Goal: Communication & Community: Answer question/provide support

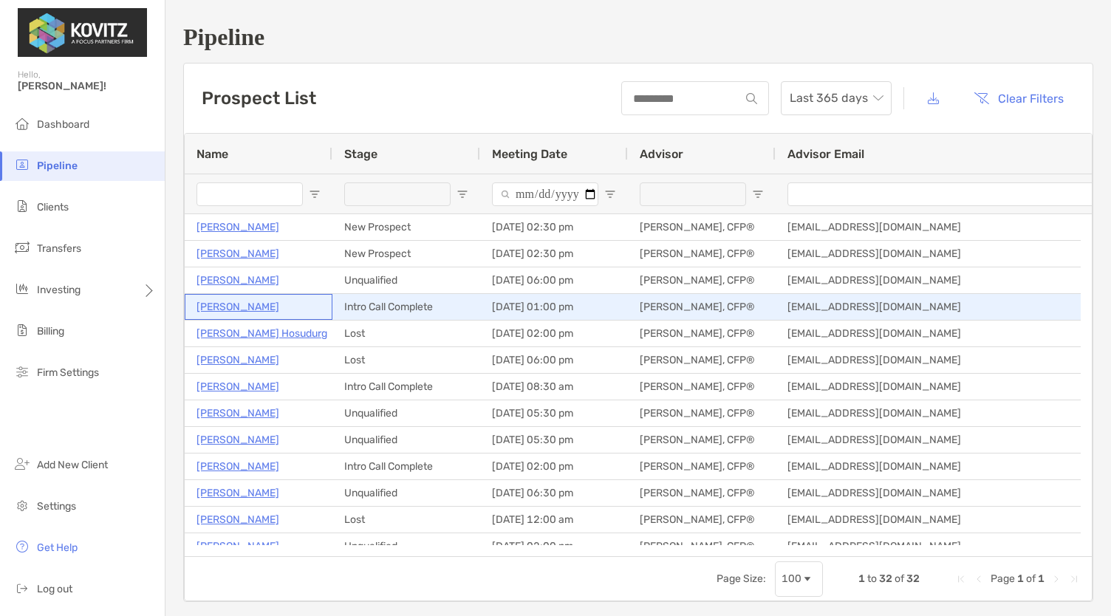
click at [239, 306] on p "[PERSON_NAME]" at bounding box center [237, 307] width 83 height 18
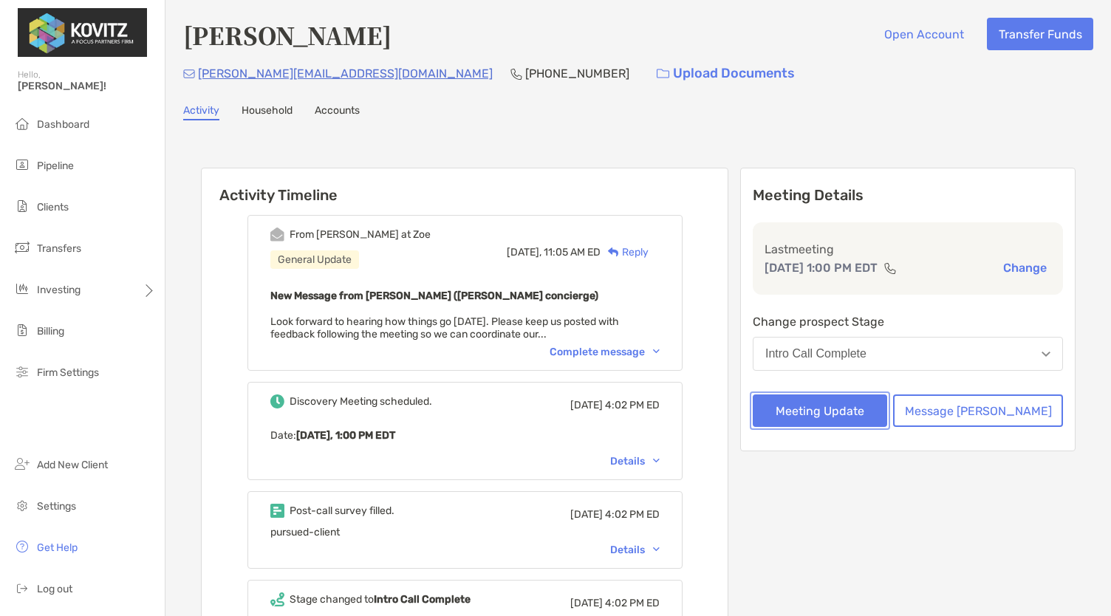
click at [865, 416] on button "Meeting Update" at bounding box center [820, 410] width 134 height 33
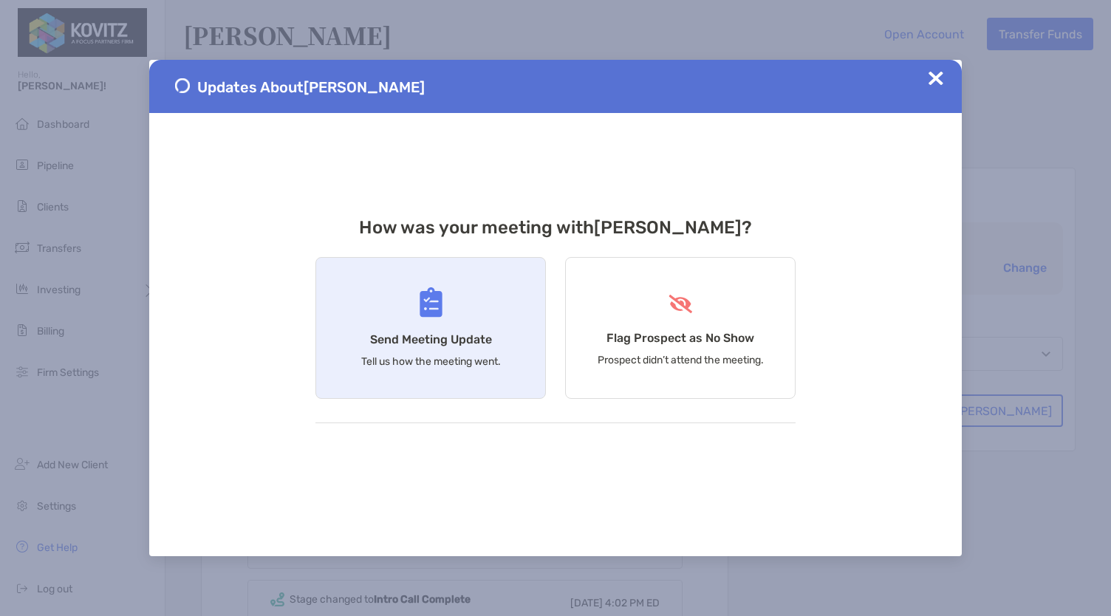
click at [433, 335] on h4 "Send Meeting Update" at bounding box center [431, 339] width 122 height 14
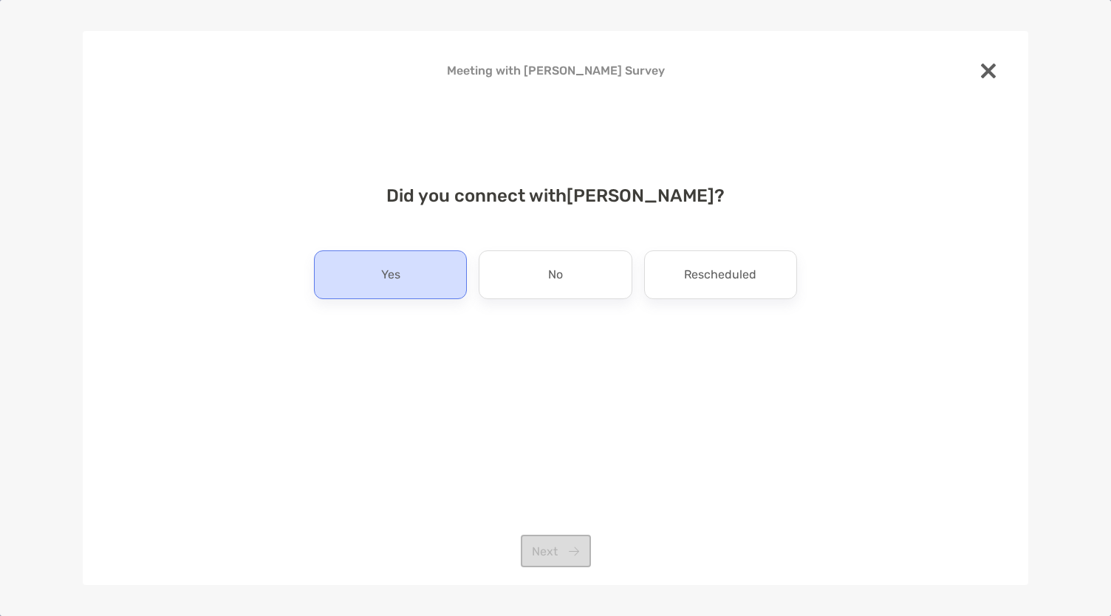
click at [400, 253] on div "Yes" at bounding box center [390, 274] width 153 height 49
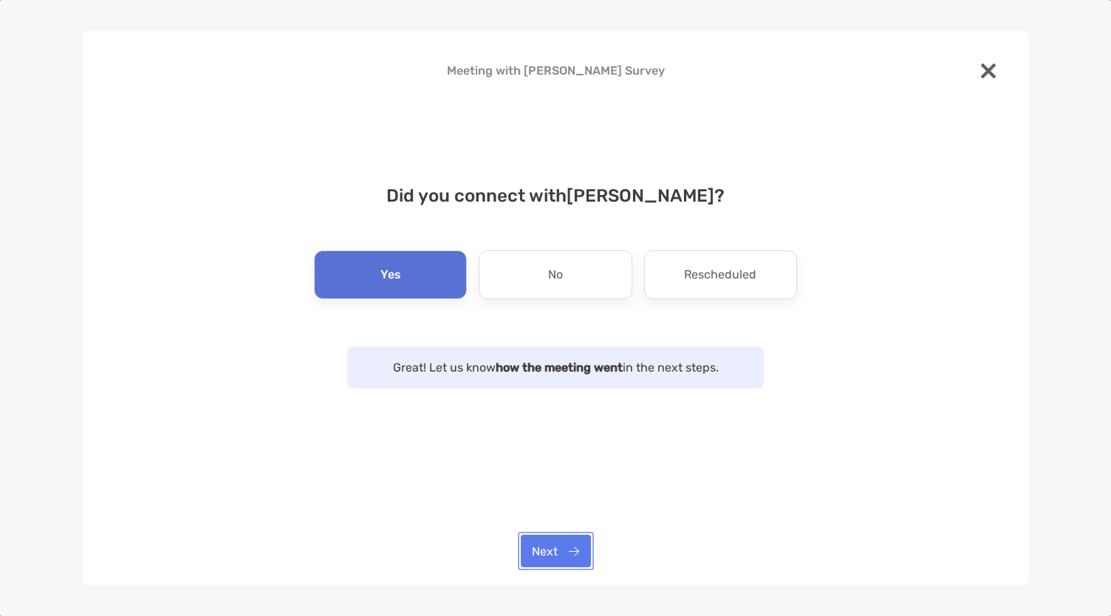
click at [558, 550] on button "Next" at bounding box center [556, 551] width 70 height 33
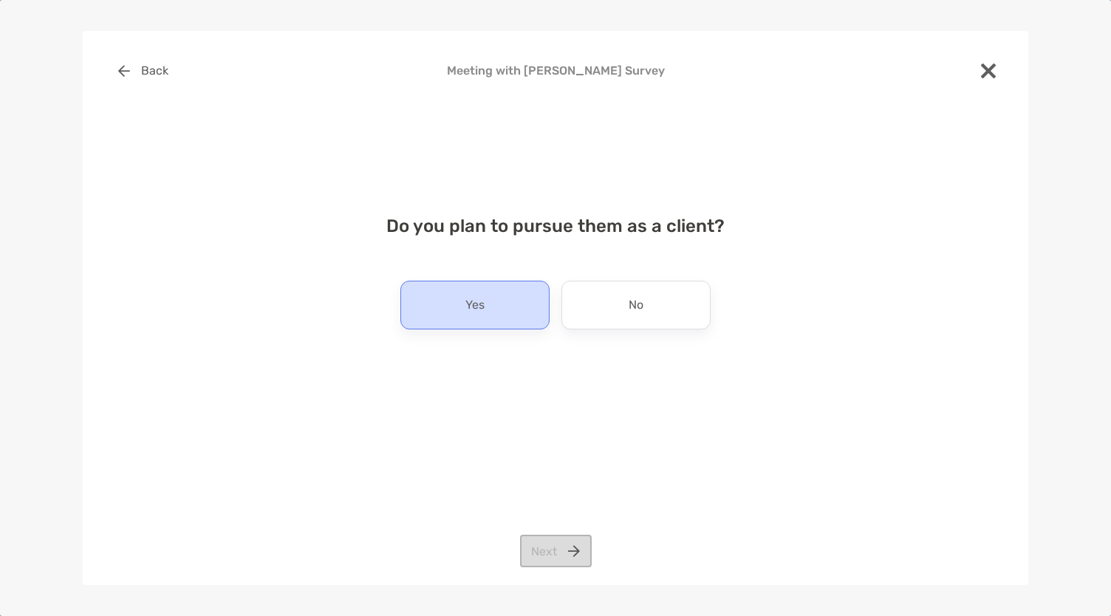
click at [499, 293] on div "Yes" at bounding box center [474, 305] width 149 height 49
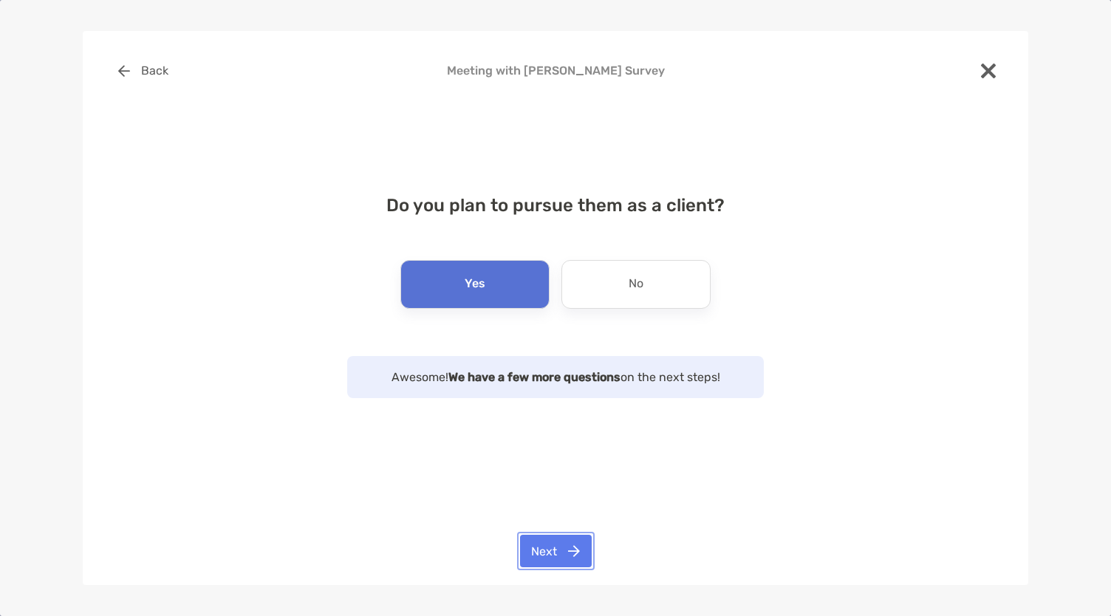
click at [557, 551] on button "Next" at bounding box center [556, 551] width 72 height 33
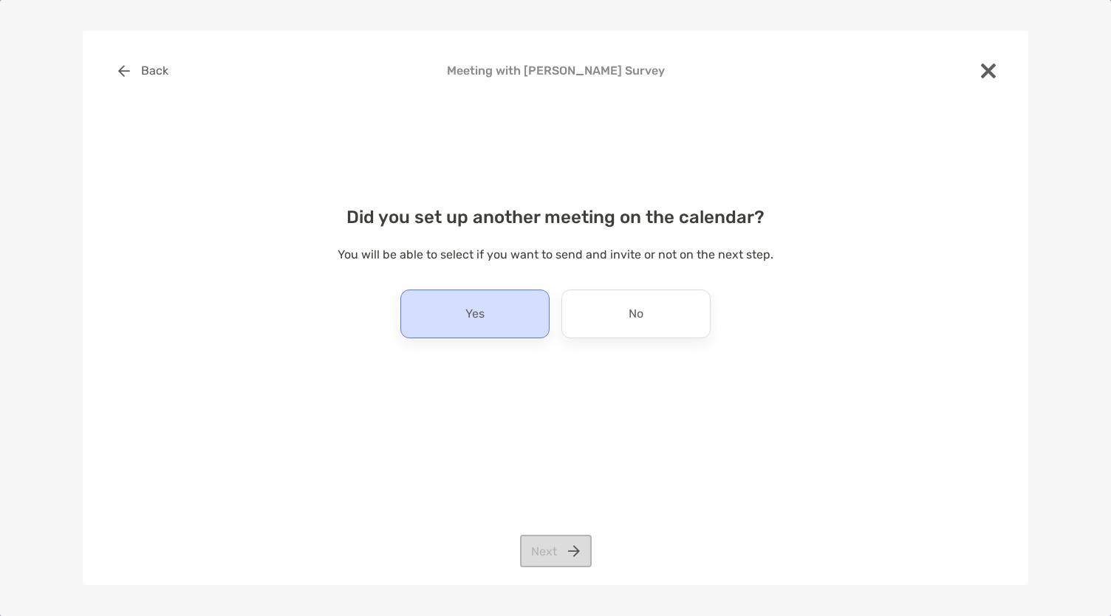
click at [516, 301] on div "Yes" at bounding box center [474, 314] width 149 height 49
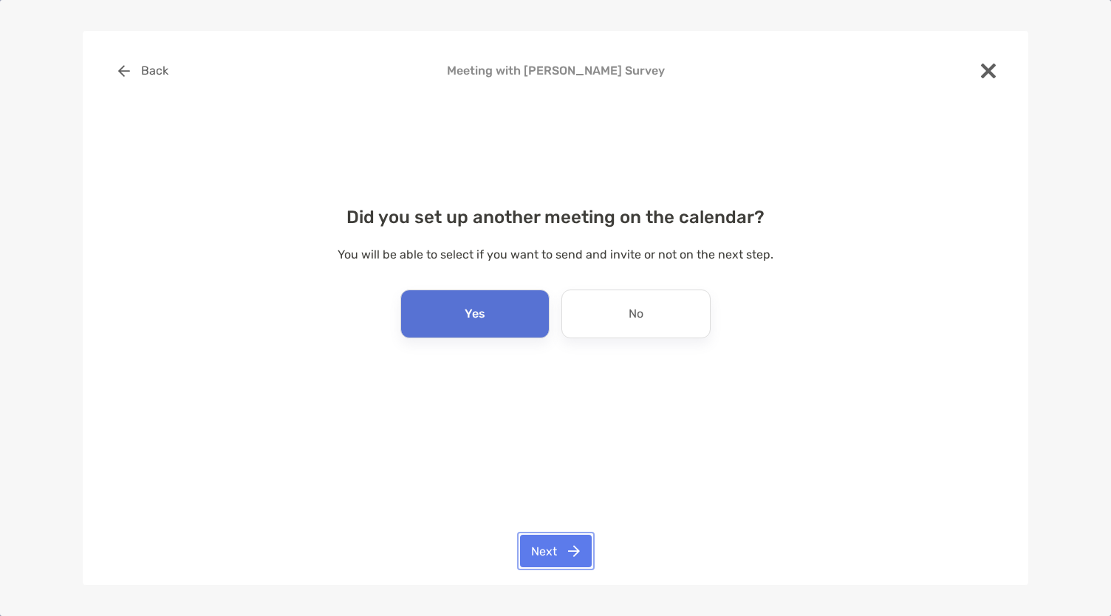
click at [567, 555] on button "Next" at bounding box center [556, 551] width 72 height 33
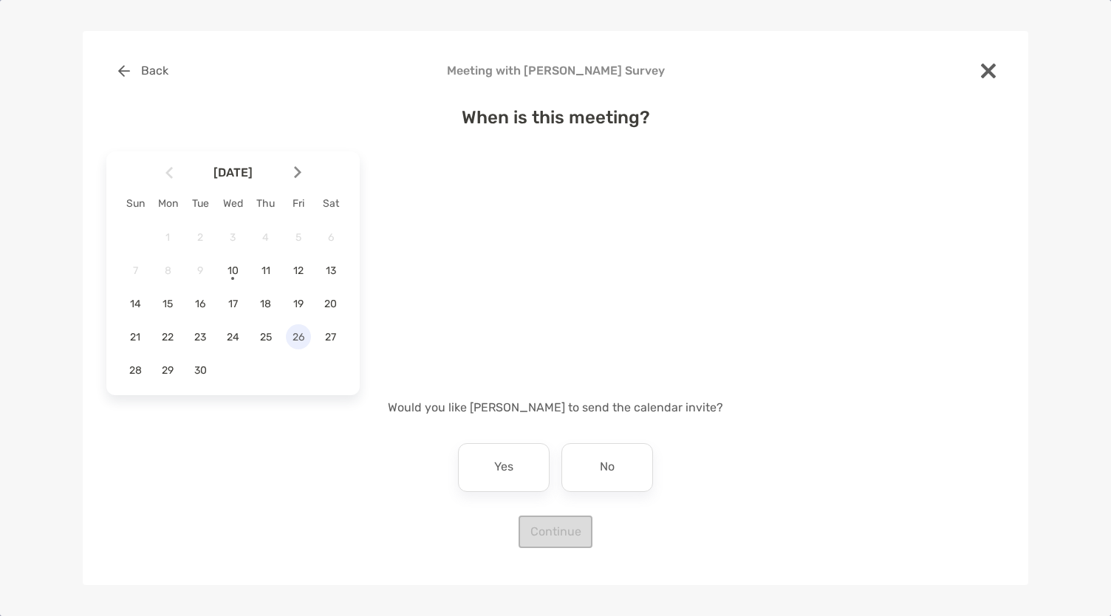
click at [304, 334] on span "26" at bounding box center [298, 337] width 25 height 13
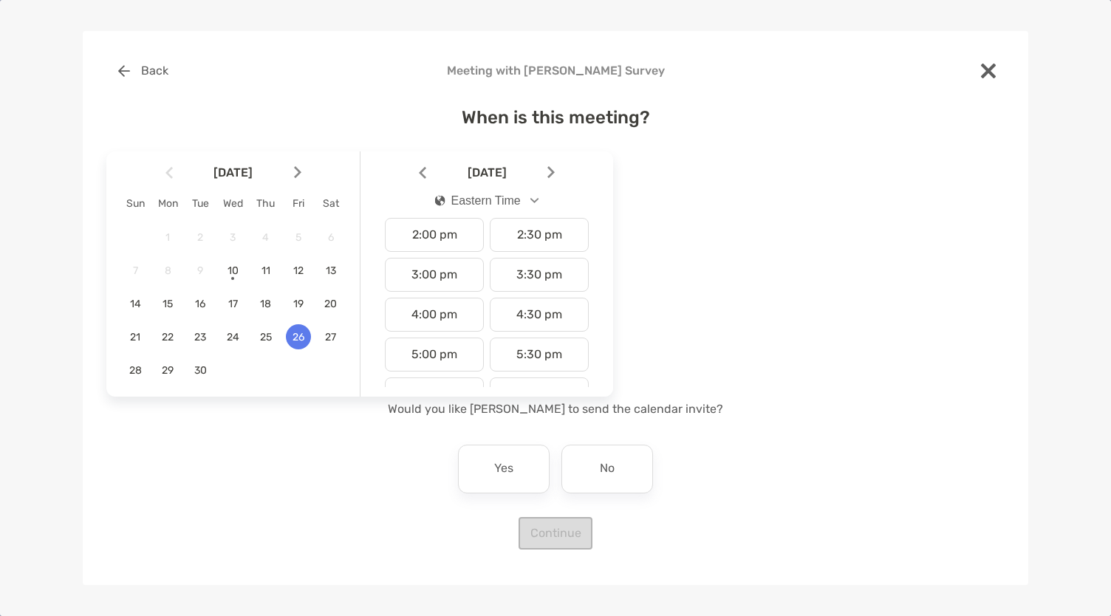
scroll to position [591, 0]
click at [440, 281] on div "4:00 pm" at bounding box center [434, 281] width 99 height 34
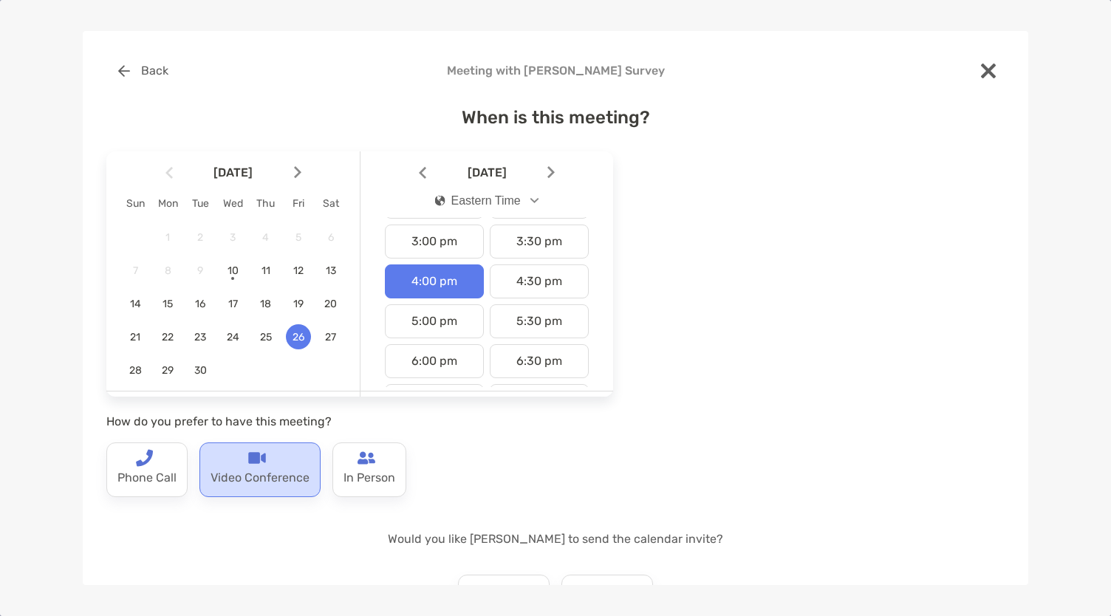
click at [270, 464] on div "Video Conference" at bounding box center [259, 469] width 121 height 55
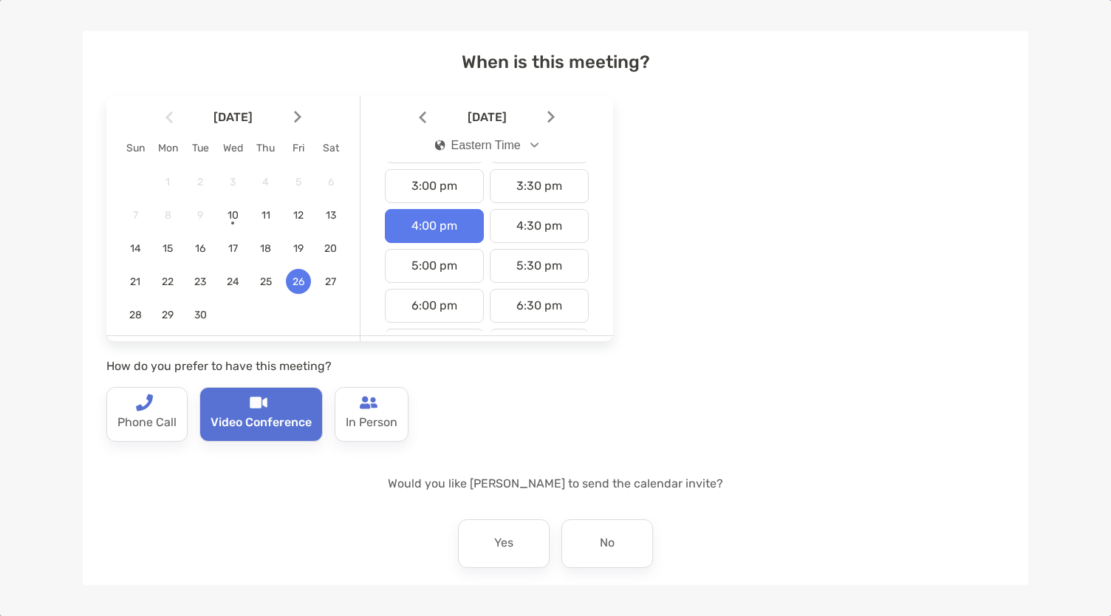
scroll to position [117, 0]
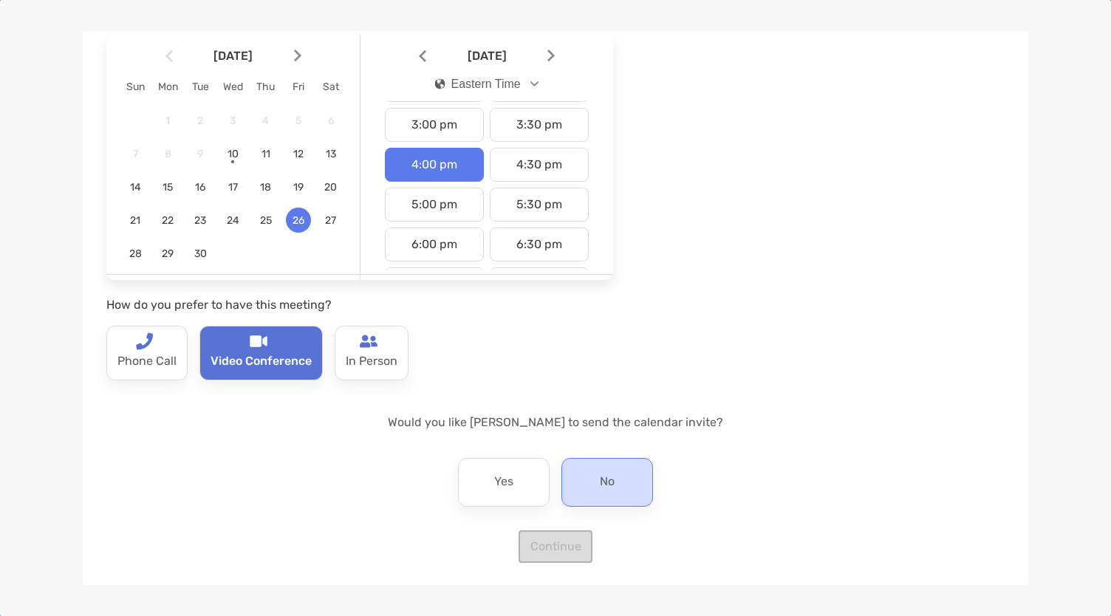
click at [600, 478] on p "No" at bounding box center [607, 483] width 15 height 24
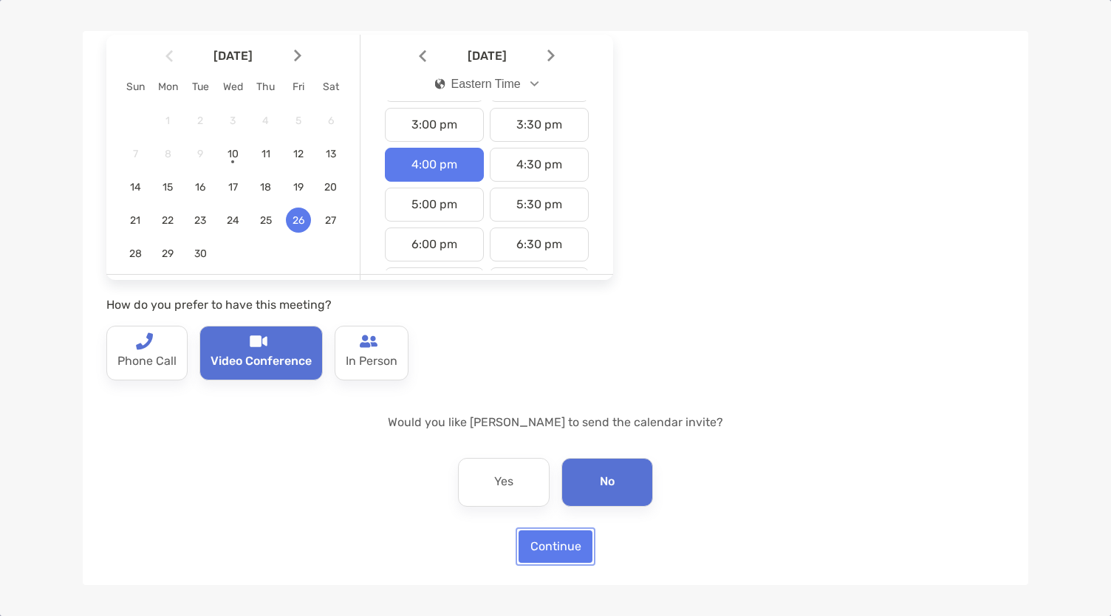
click at [555, 537] on button "Continue" at bounding box center [556, 546] width 74 height 33
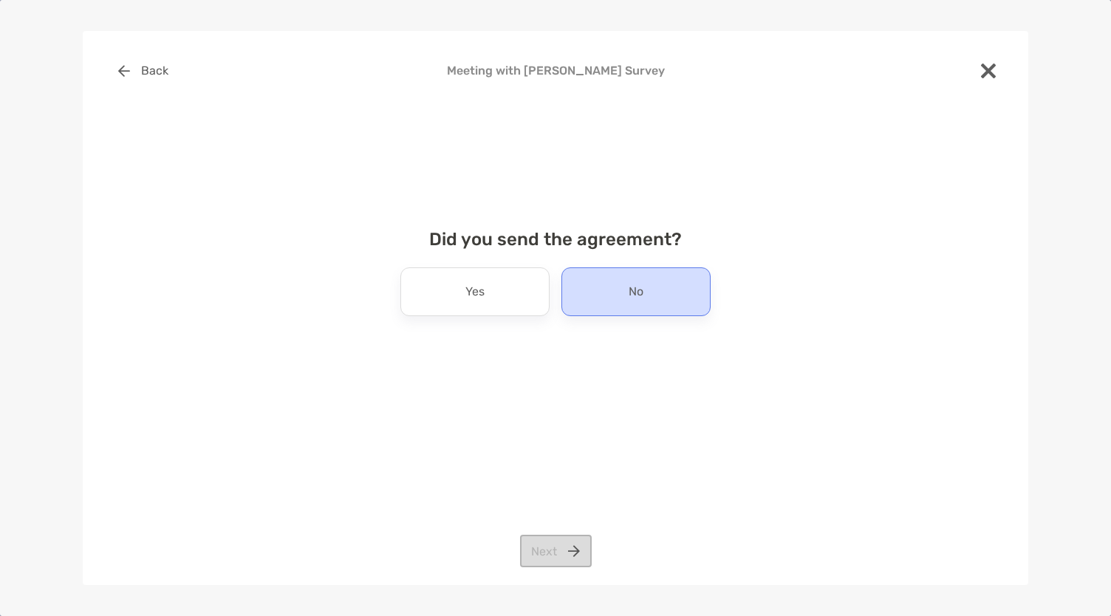
click at [615, 301] on div "No" at bounding box center [635, 291] width 149 height 49
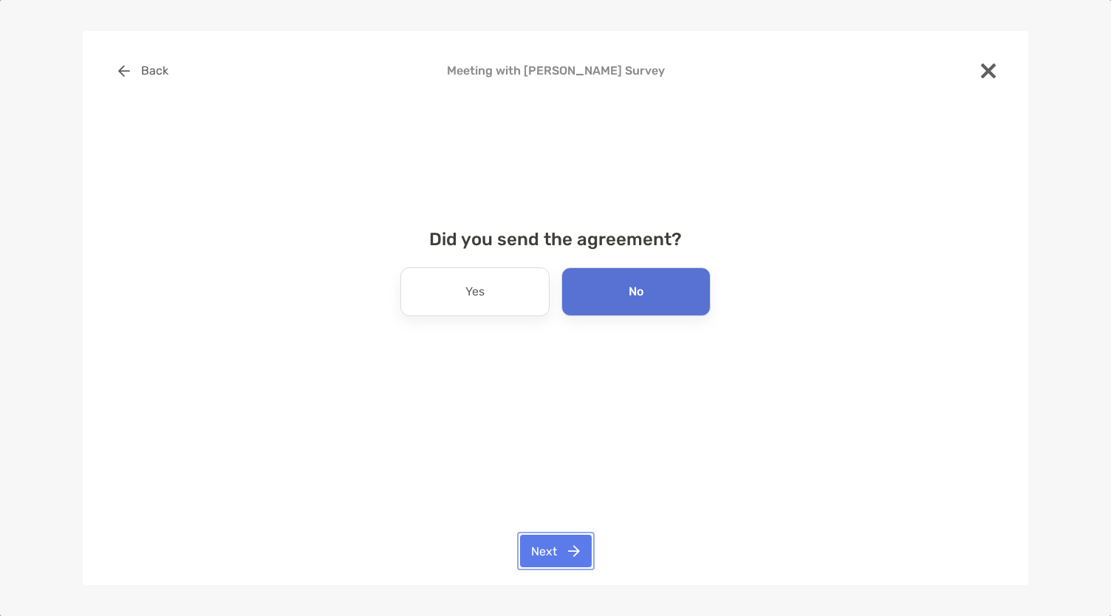
click at [549, 563] on button "Next" at bounding box center [556, 551] width 72 height 33
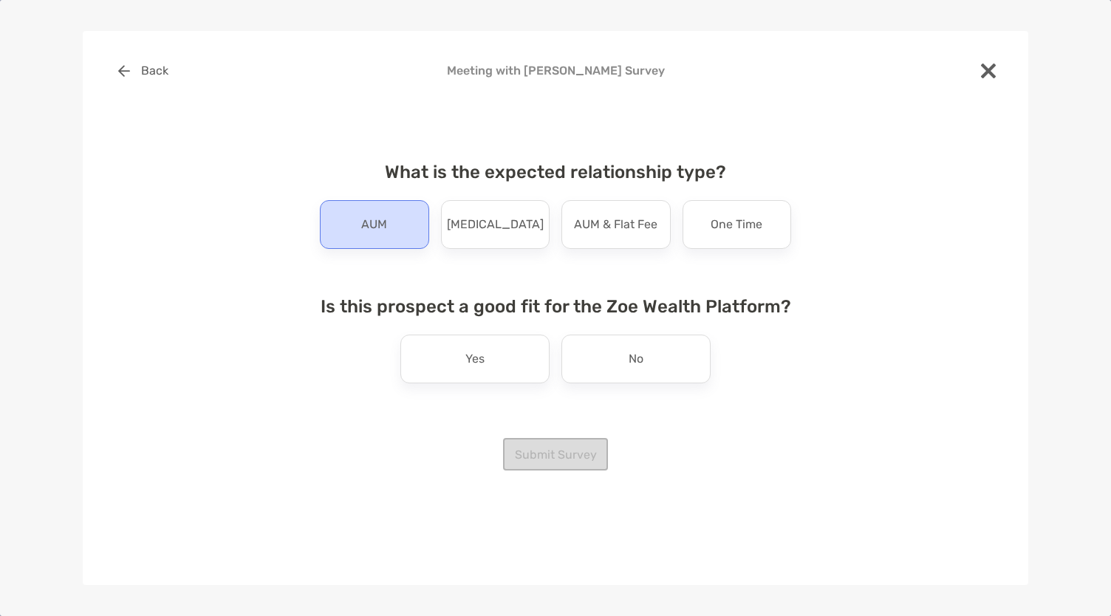
click at [396, 228] on div "AUM" at bounding box center [374, 224] width 109 height 49
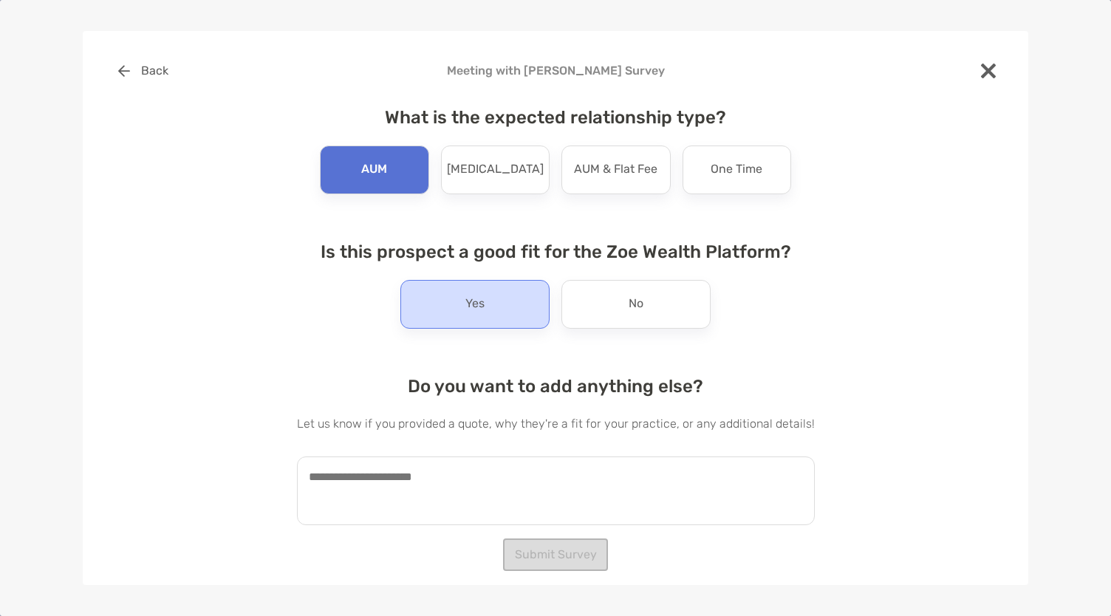
click at [465, 295] on p "Yes" at bounding box center [474, 305] width 19 height 24
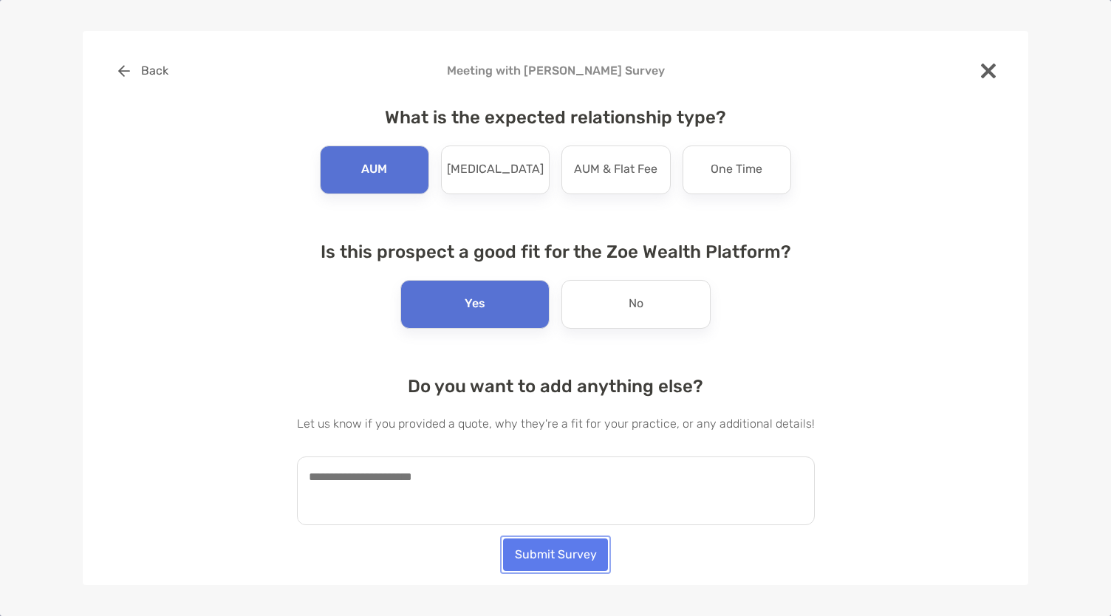
click at [550, 570] on button "Submit Survey" at bounding box center [555, 555] width 105 height 33
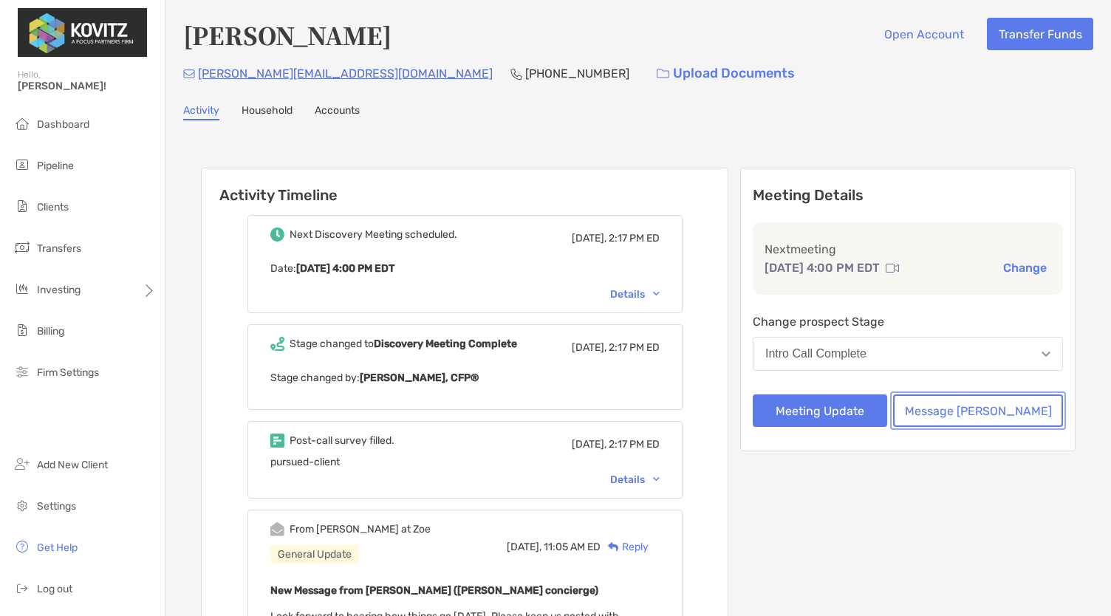
click at [955, 406] on button "Message [PERSON_NAME]" at bounding box center [978, 410] width 170 height 33
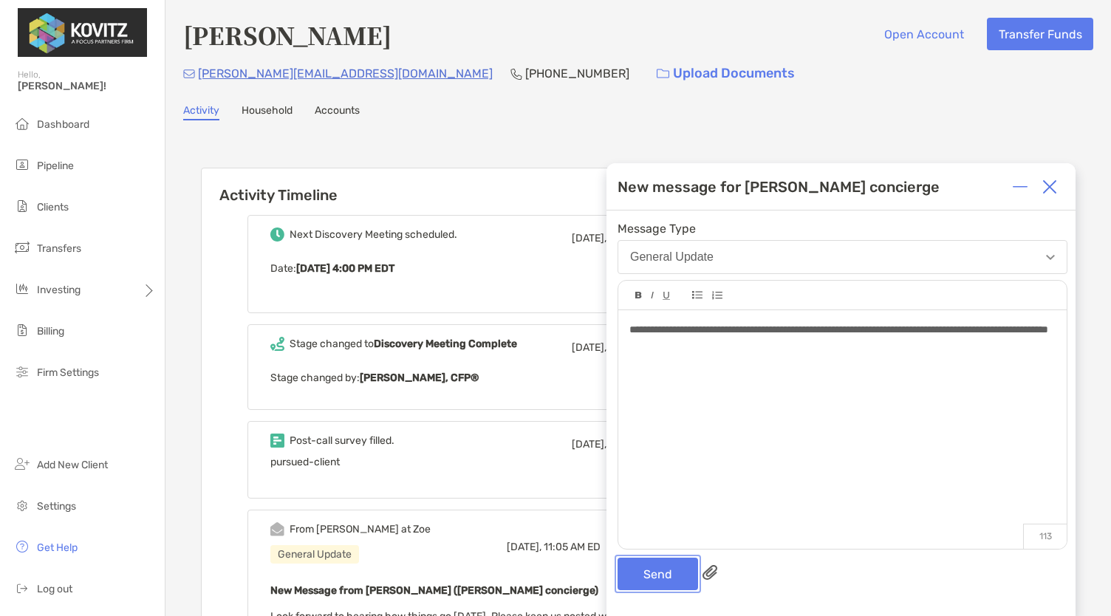
click at [640, 564] on button "Send" at bounding box center [658, 574] width 81 height 33
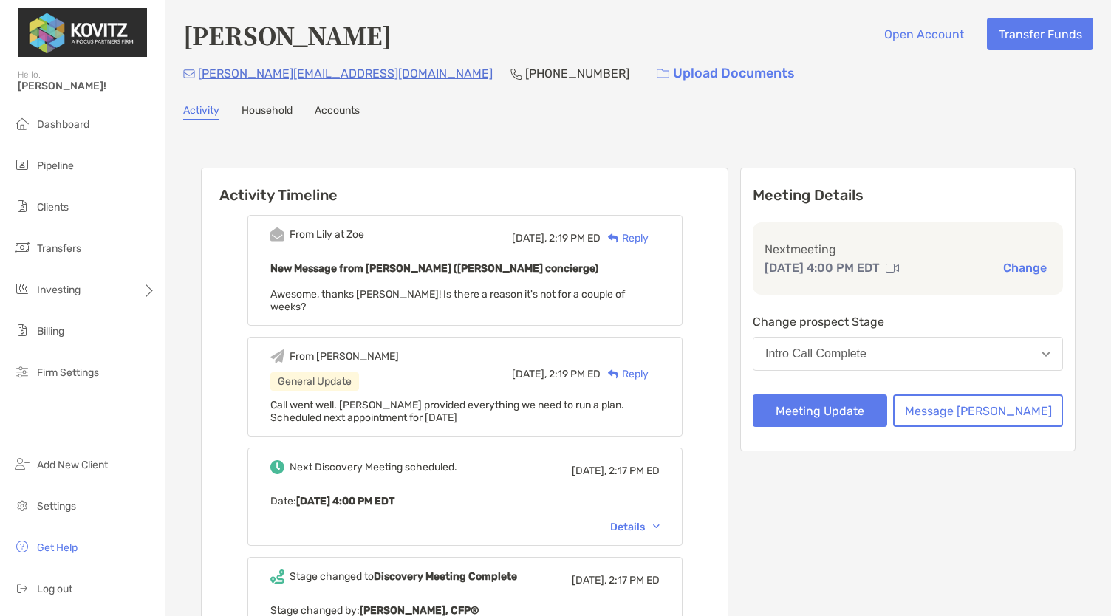
click at [649, 240] on div "Reply" at bounding box center [625, 238] width 48 height 16
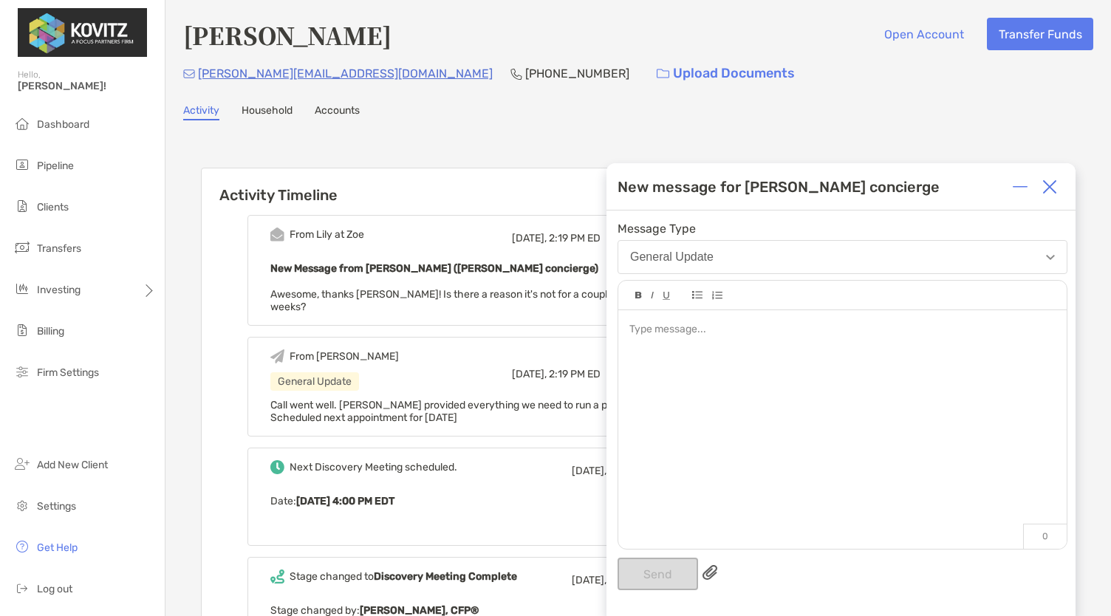
click at [669, 336] on div at bounding box center [842, 330] width 426 height 16
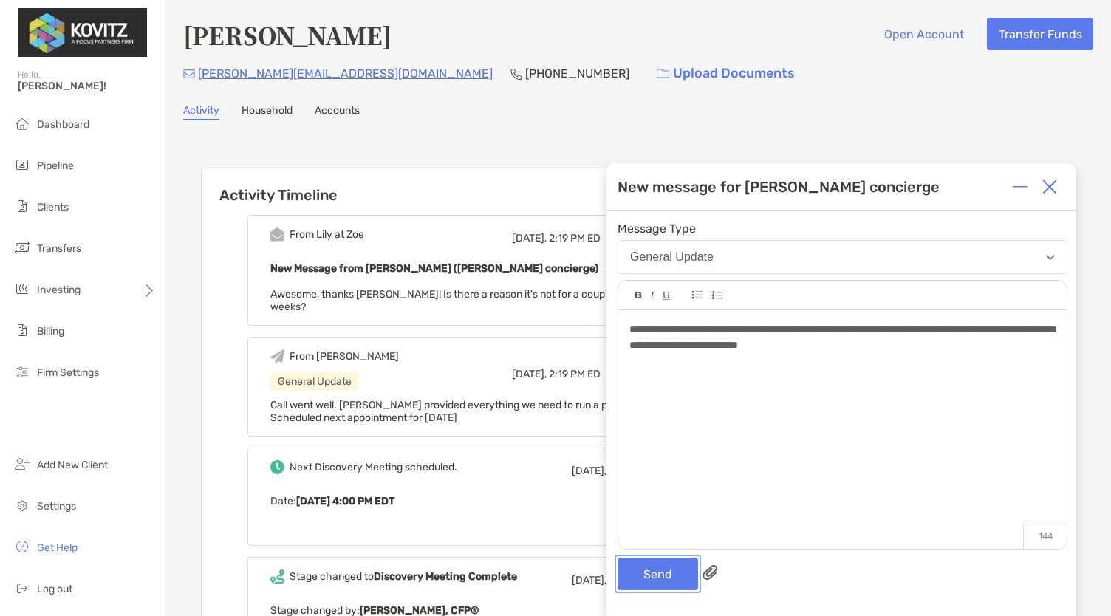
click at [669, 570] on button "Send" at bounding box center [658, 574] width 81 height 33
